Goal: Task Accomplishment & Management: Complete application form

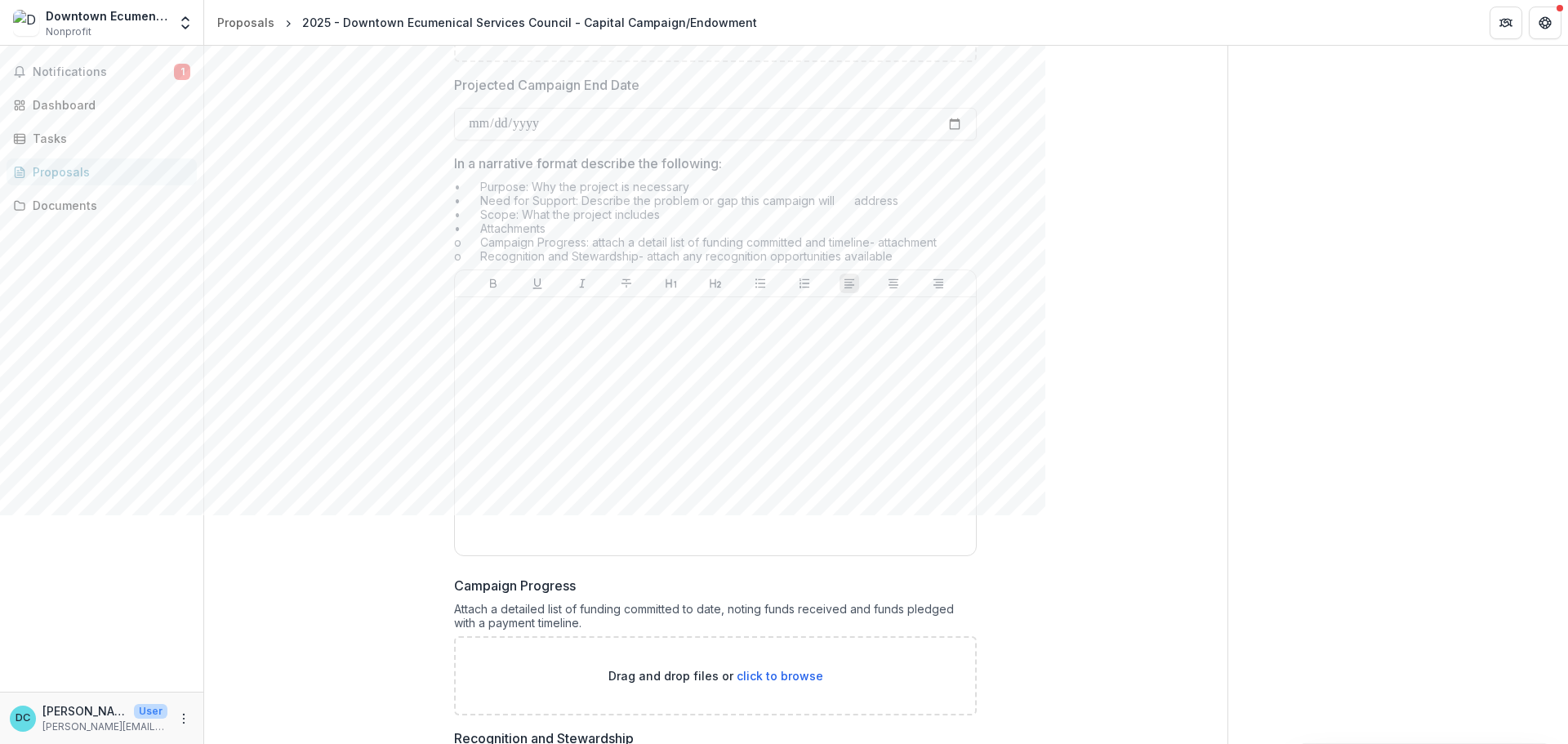
scroll to position [5148, 0]
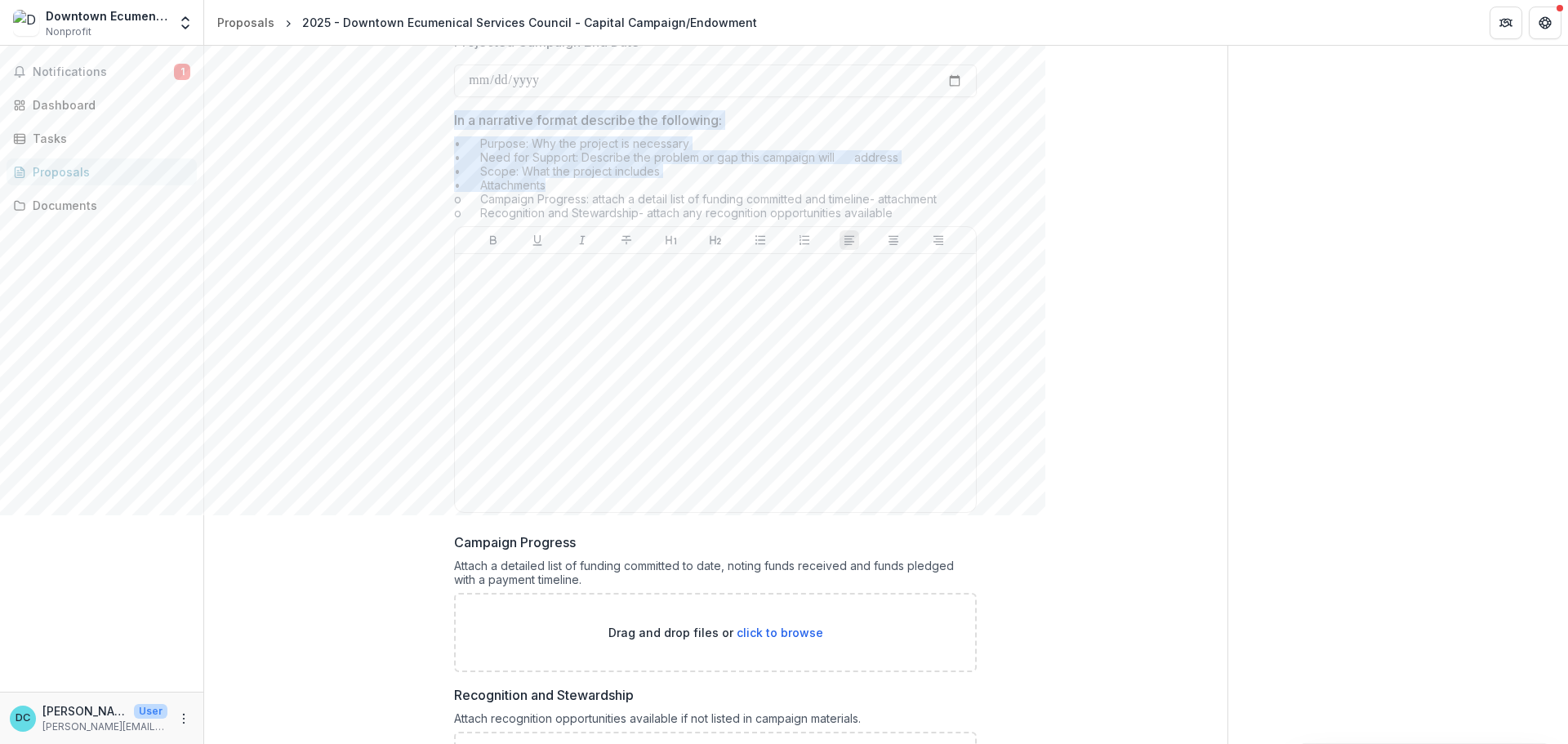
drag, startPoint x: 552, startPoint y: 243, endPoint x: 434, endPoint y: 177, distance: 135.2
copy div "In a narrative format describe the following: • Purpose: Why the project is nec…"
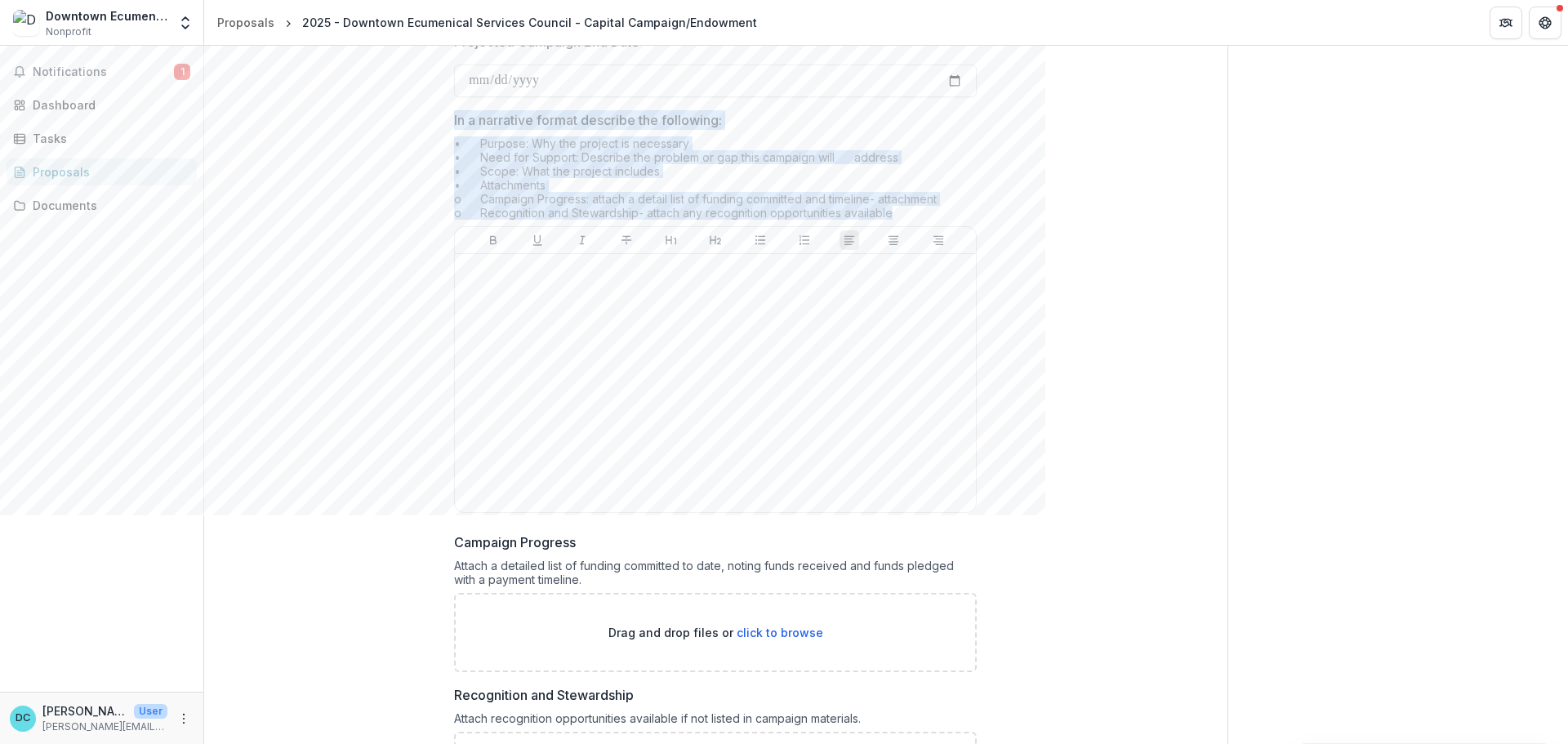
drag, startPoint x: 898, startPoint y: 266, endPoint x: 451, endPoint y: 166, distance: 458.0
copy div "In a narrative format describe the following: • Purpose: Why the project is nec…"
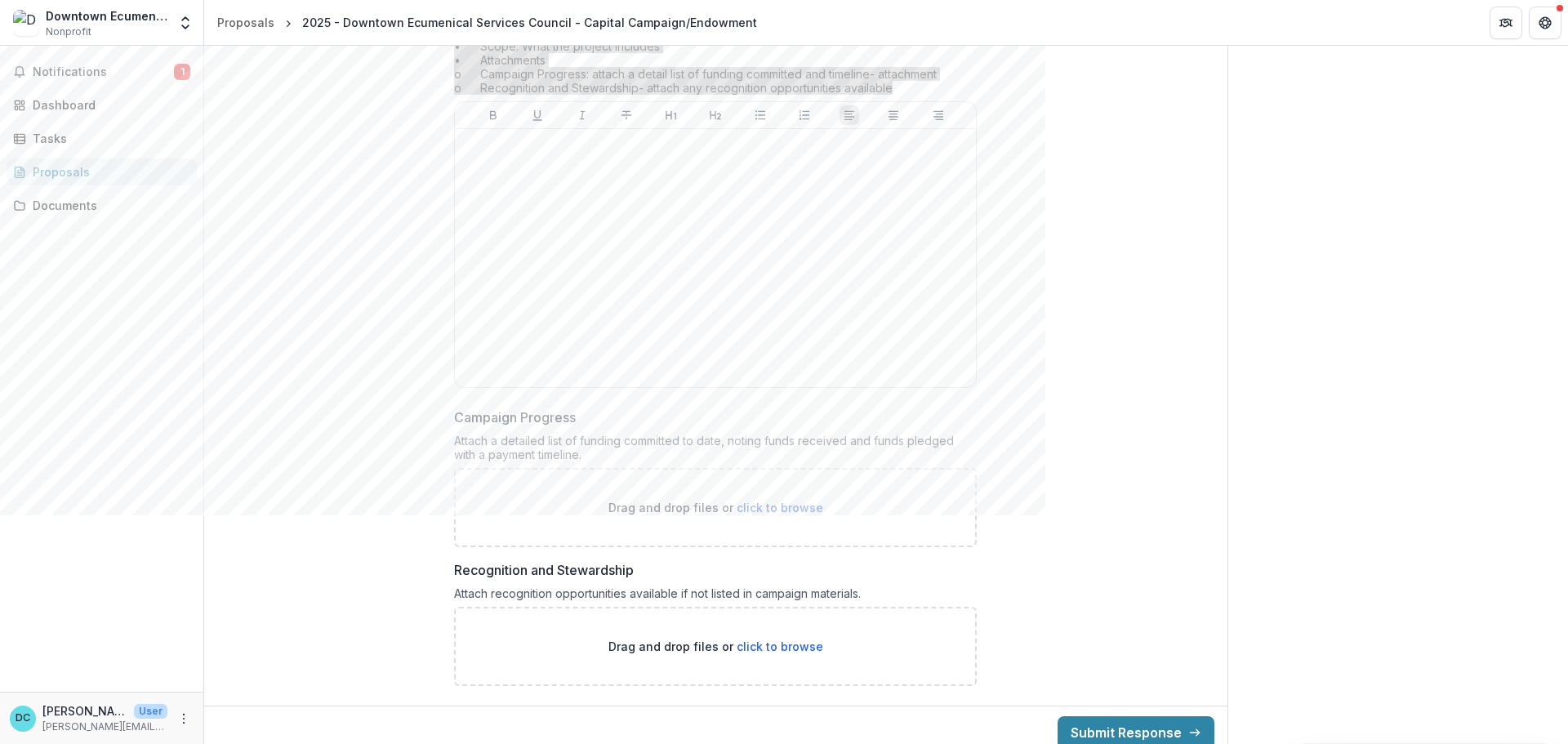
scroll to position [5181, 0]
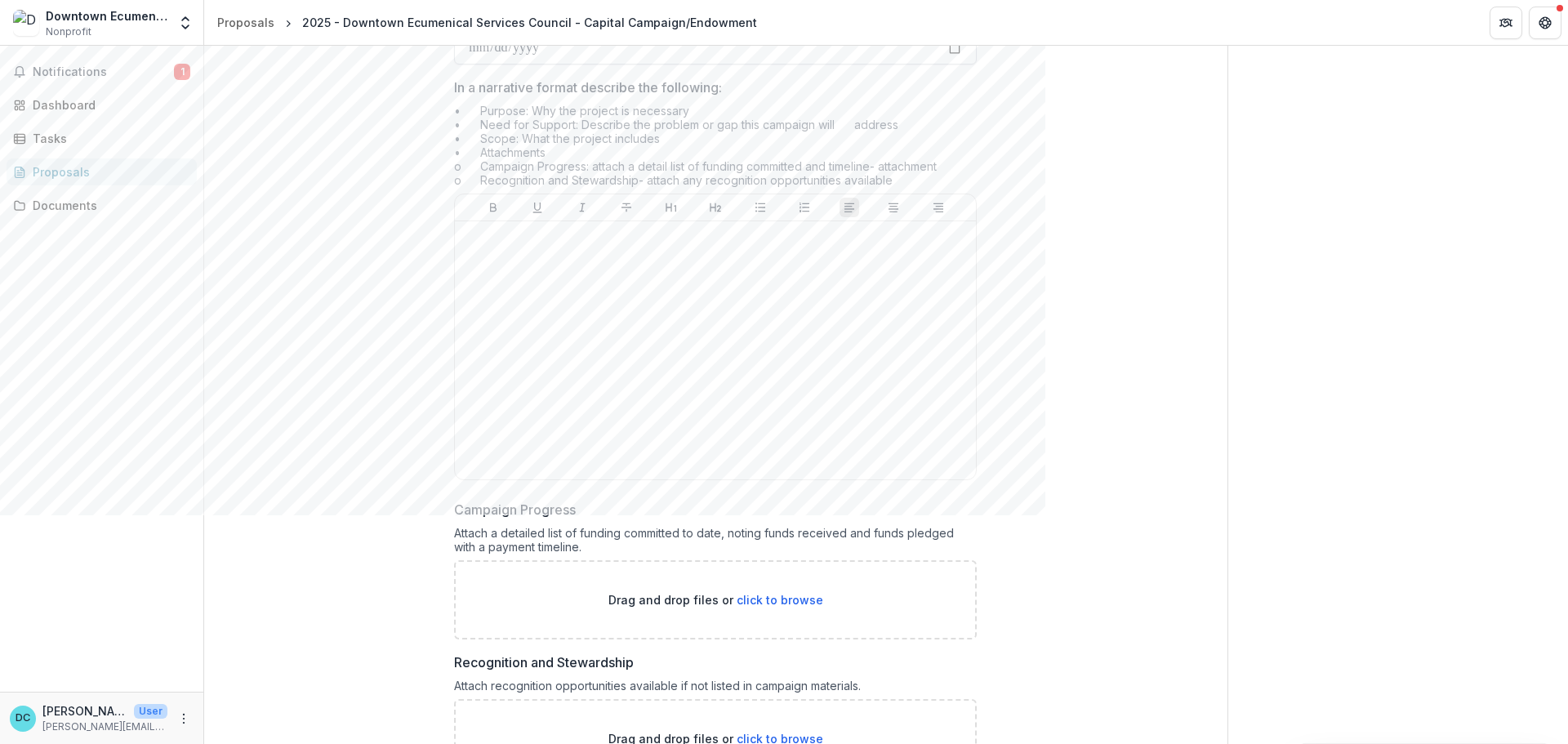
click at [577, 65] on input "Projected Campaign End Date" at bounding box center [716, 47] width 523 height 32
type input "**********"
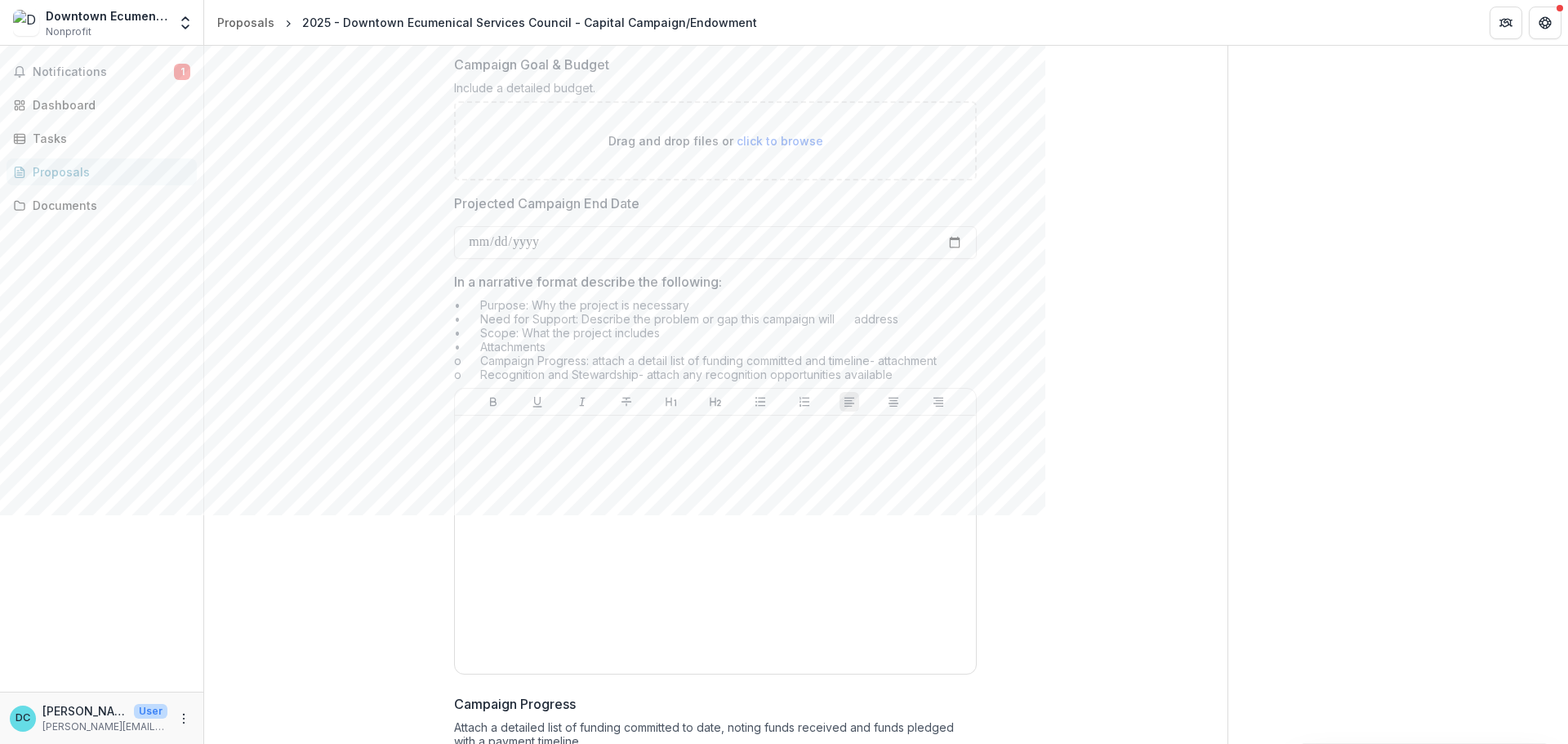
scroll to position [5017, 0]
